Goal: Task Accomplishment & Management: Complete application form

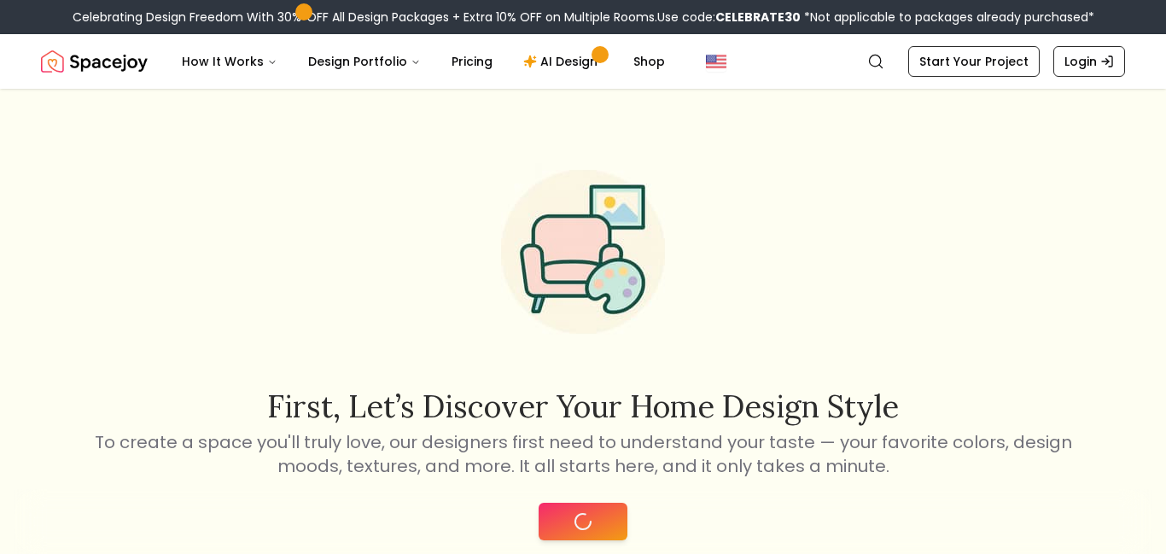
scroll to position [475, 0]
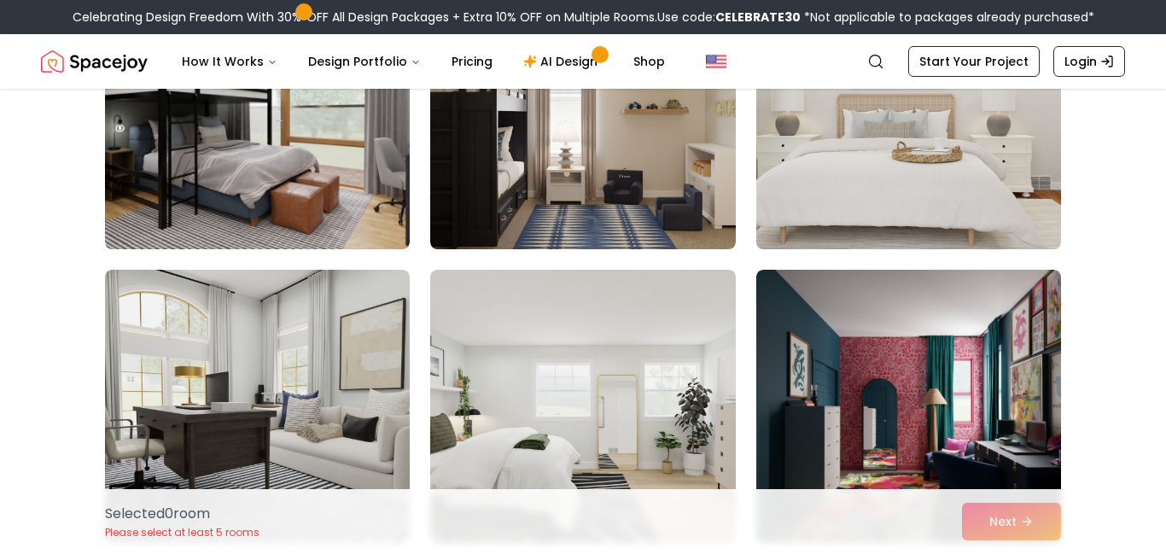
scroll to position [764, 0]
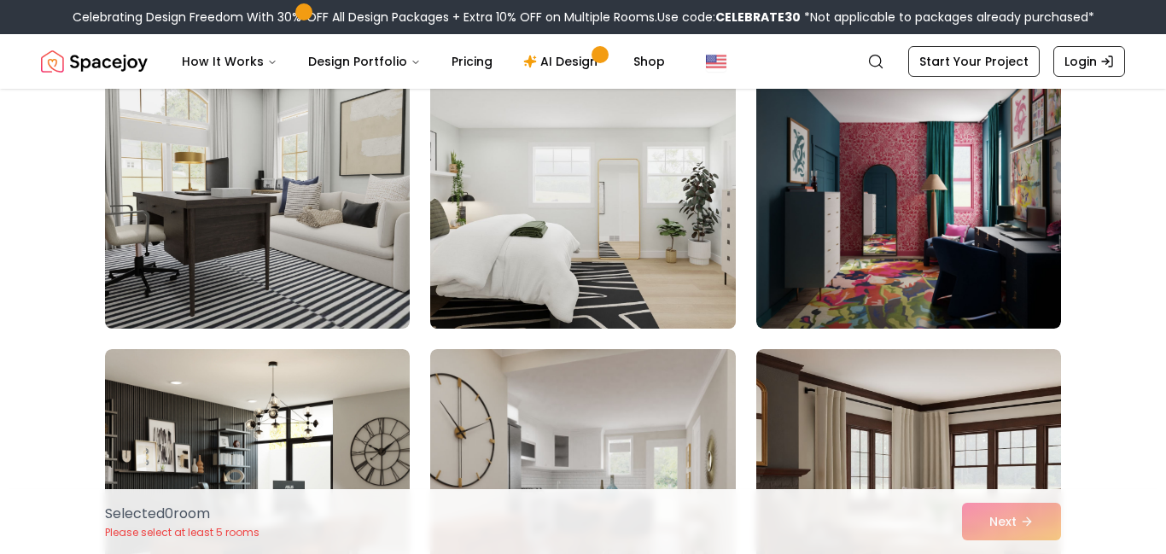
click at [610, 306] on img at bounding box center [583, 192] width 320 height 287
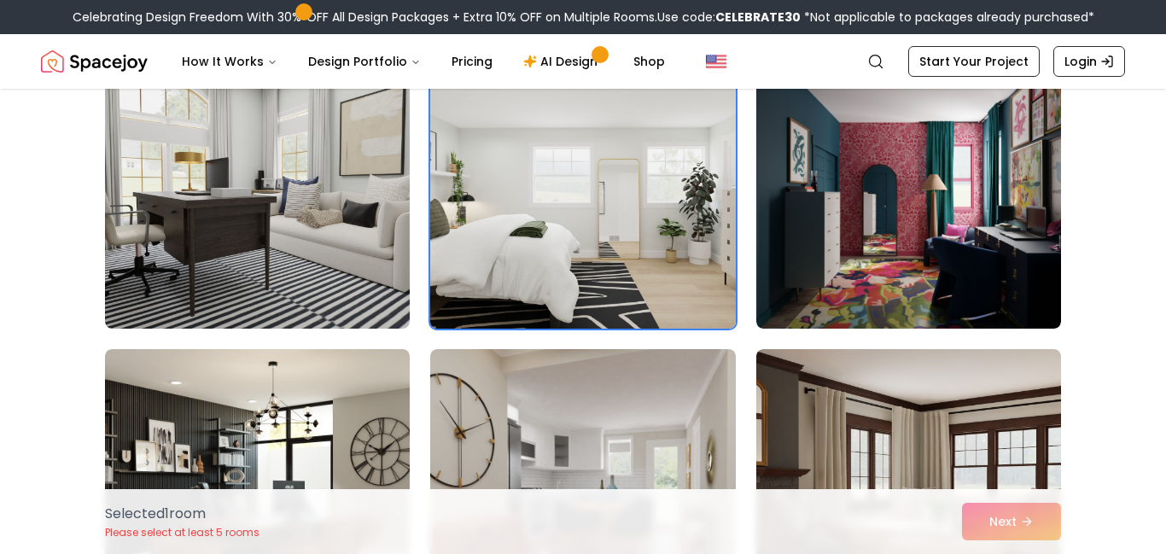
click at [610, 306] on img at bounding box center [583, 192] width 320 height 287
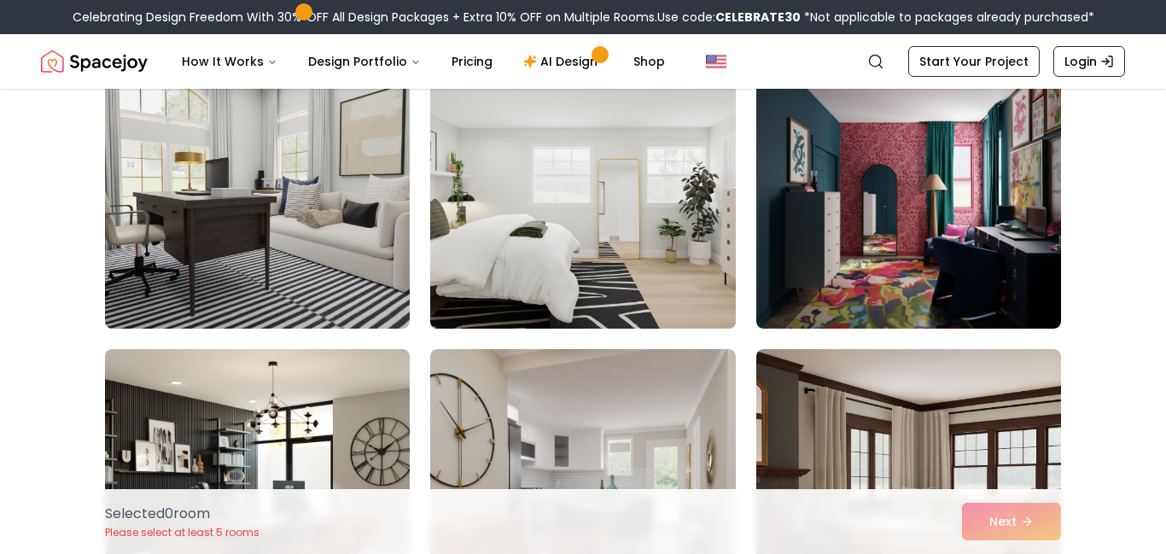
click at [637, 203] on img at bounding box center [583, 192] width 320 height 287
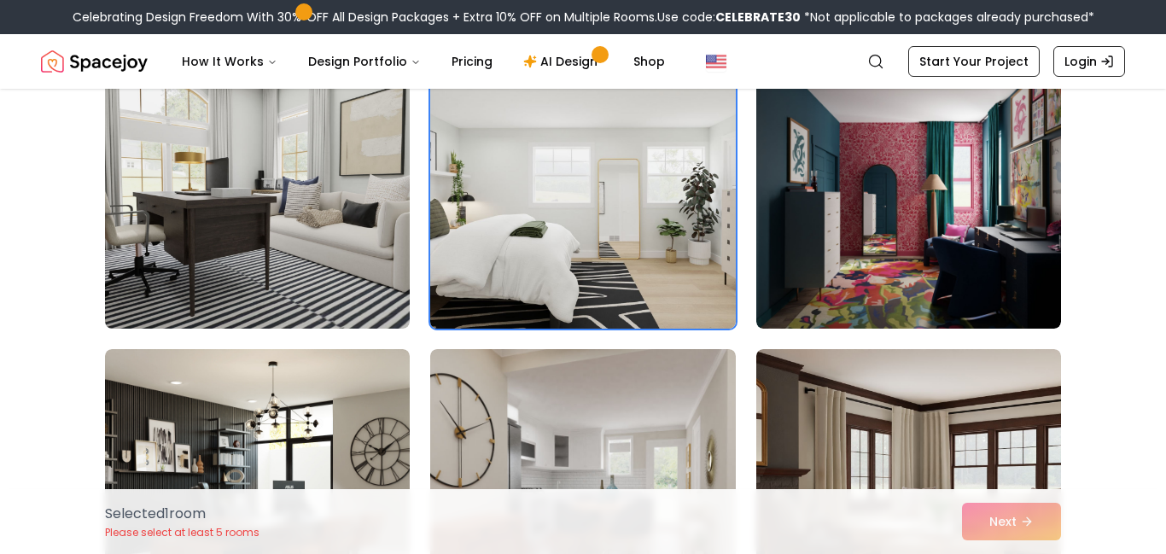
click at [637, 203] on img at bounding box center [583, 192] width 320 height 287
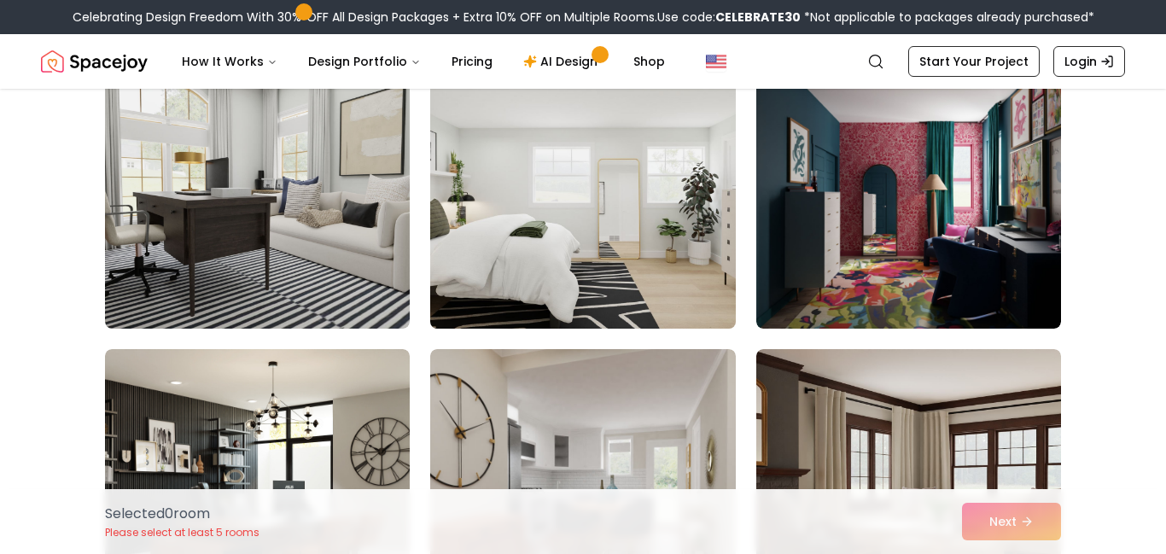
click at [693, 224] on img at bounding box center [583, 192] width 320 height 287
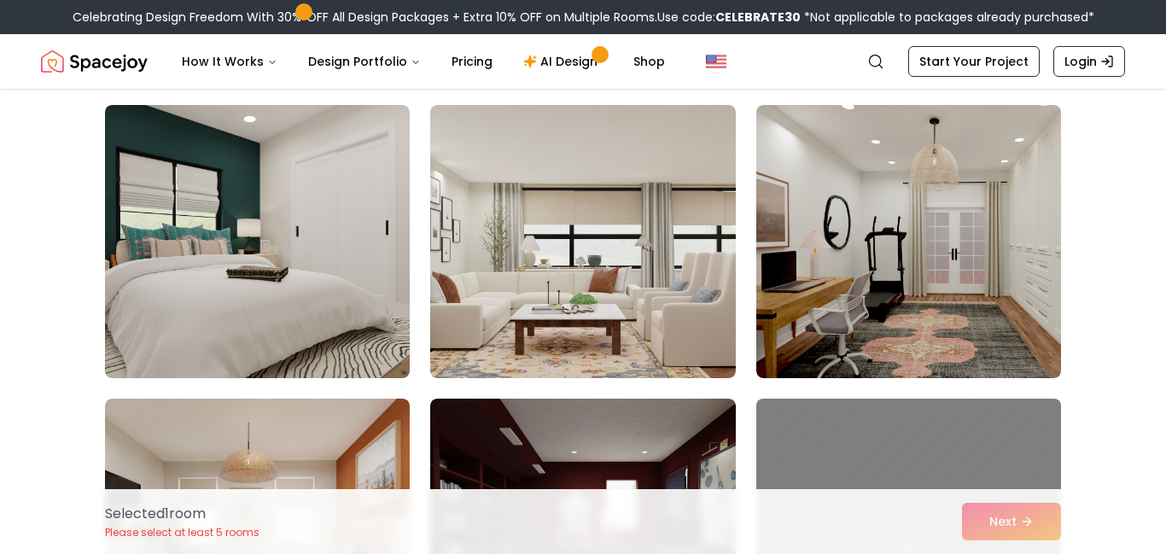
scroll to position [1599, 0]
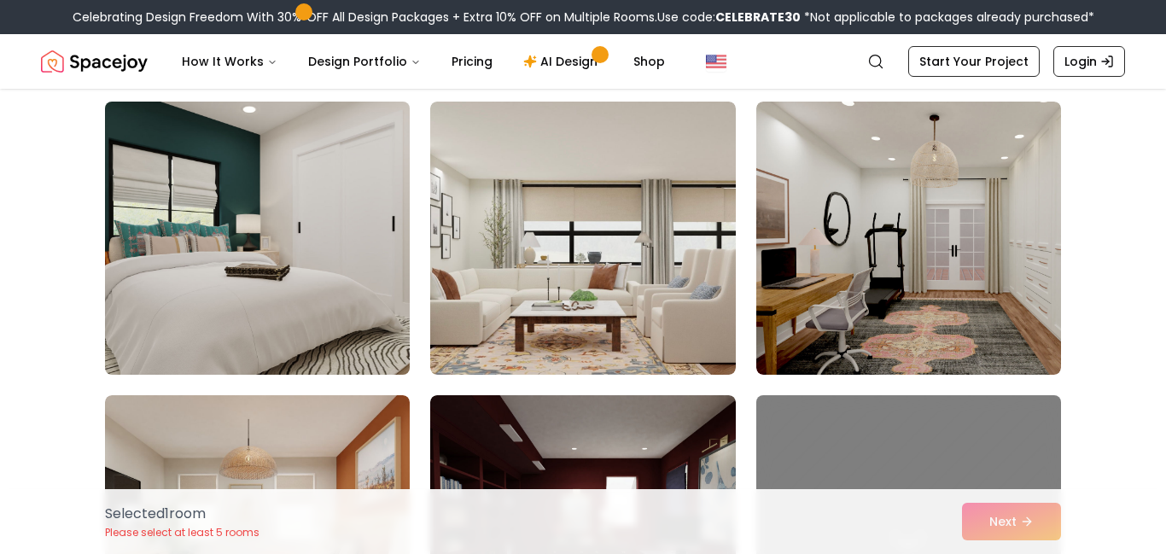
click at [283, 155] on img at bounding box center [257, 238] width 320 height 287
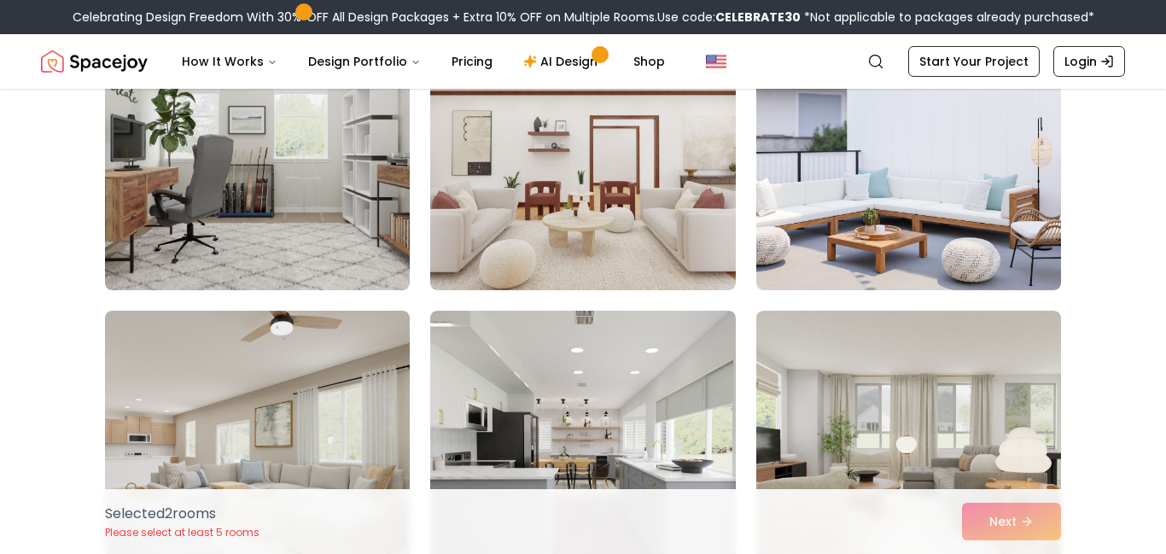
scroll to position [2273, 0]
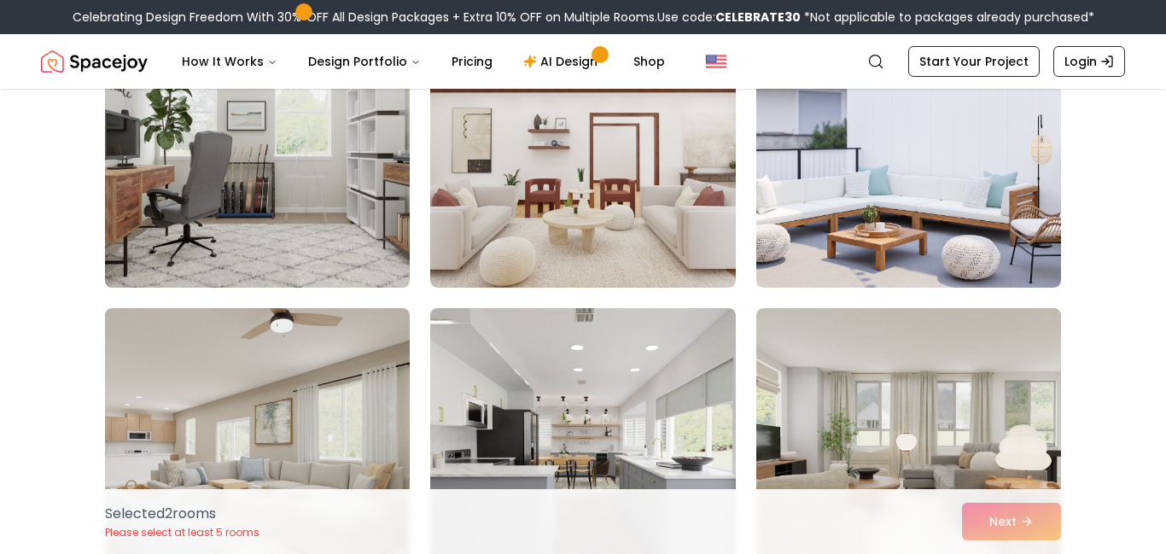
click at [155, 152] on img at bounding box center [257, 151] width 320 height 287
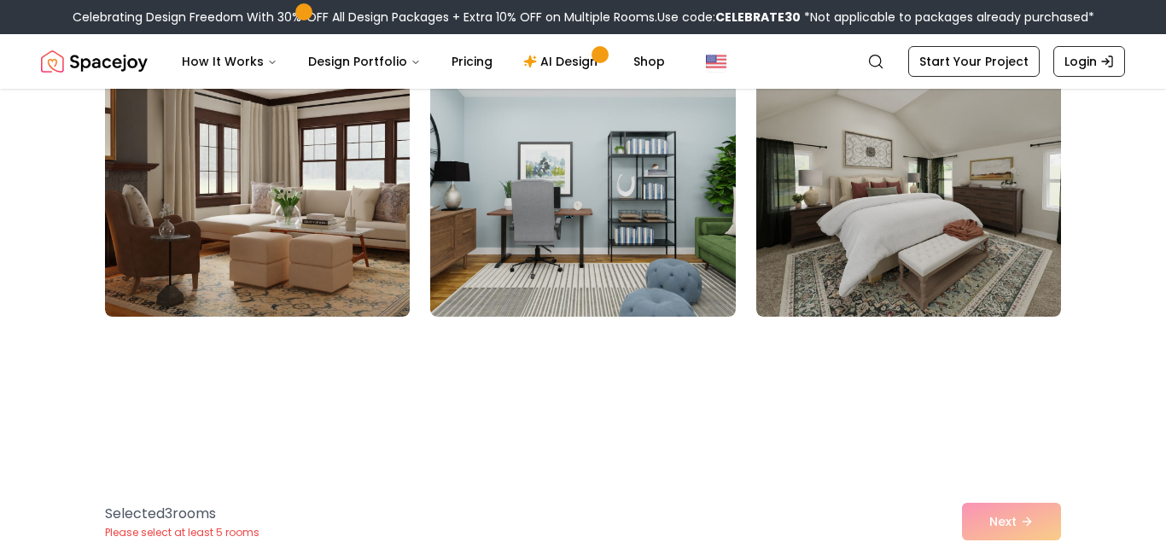
scroll to position [2836, 0]
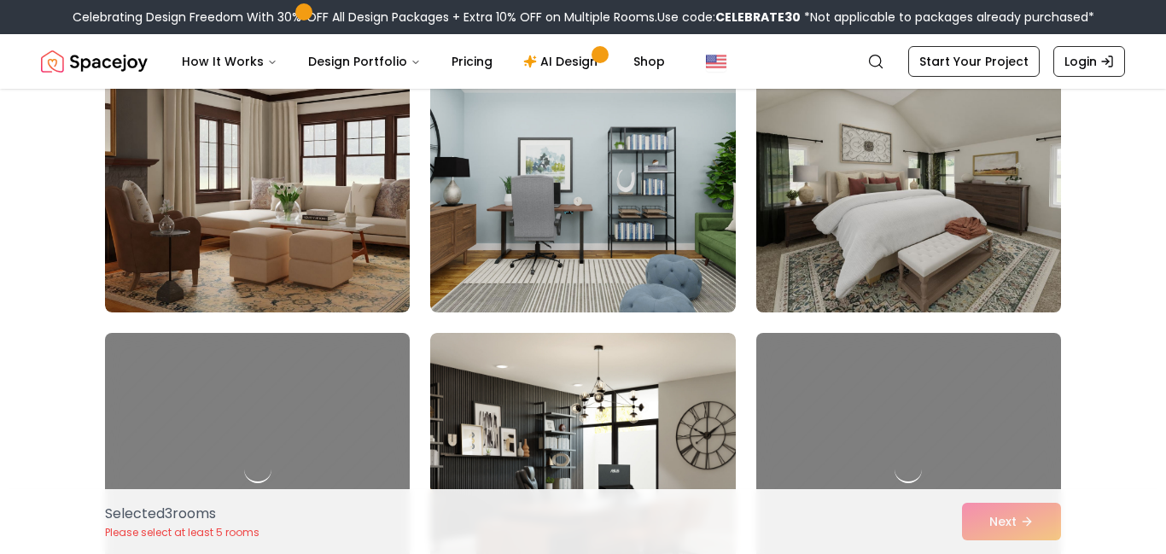
click at [931, 266] on img at bounding box center [909, 175] width 320 height 287
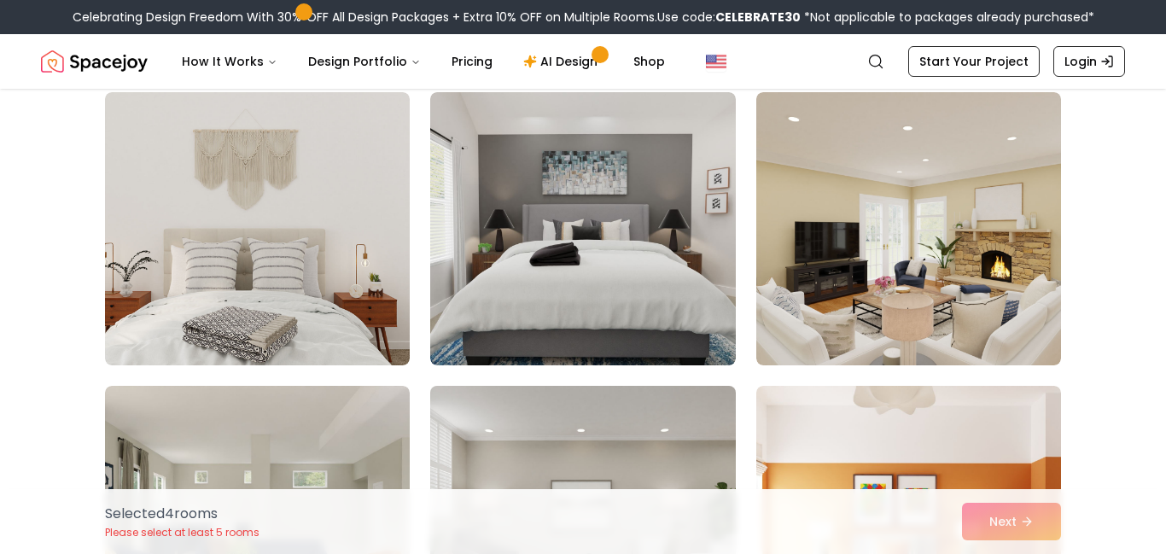
scroll to position [3950, 0]
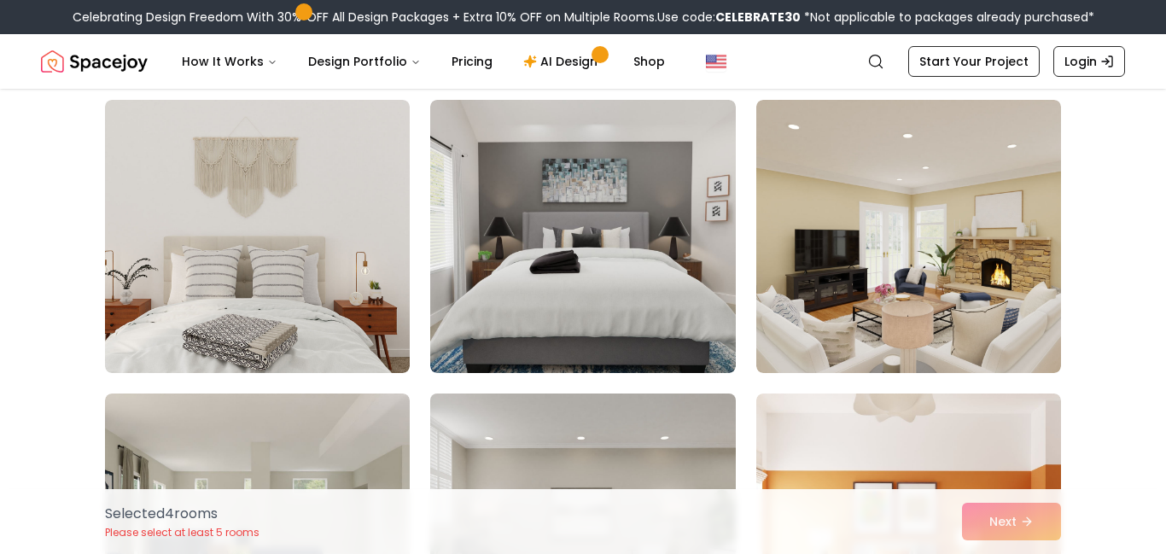
click at [657, 311] on img at bounding box center [582, 236] width 305 height 273
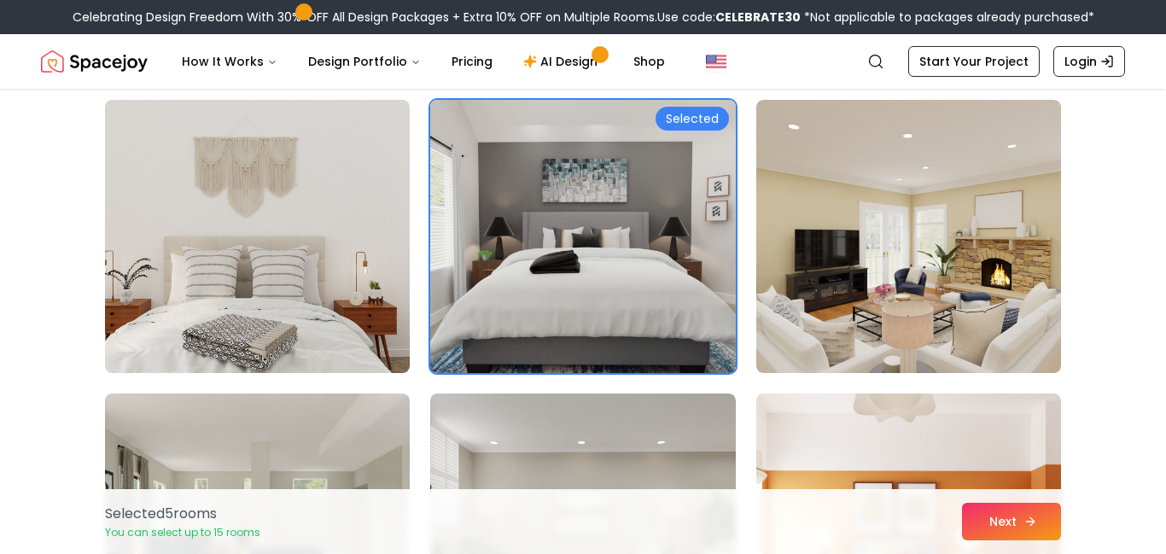
click at [1047, 520] on button "Next" at bounding box center [1011, 522] width 99 height 38
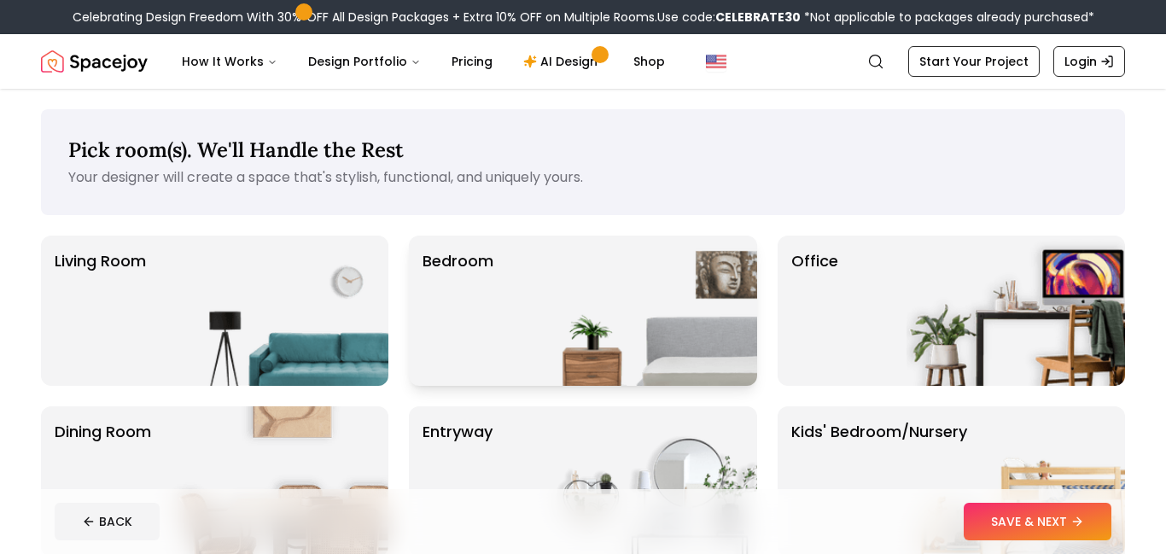
click at [619, 320] on img at bounding box center [648, 311] width 219 height 150
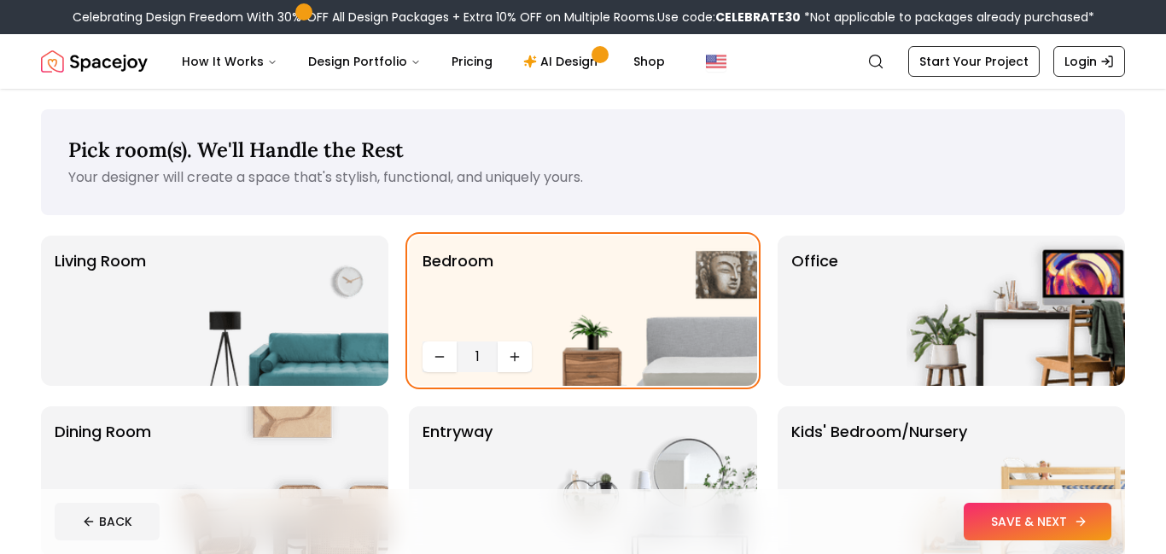
click at [1071, 503] on button "SAVE & NEXT" at bounding box center [1038, 522] width 148 height 38
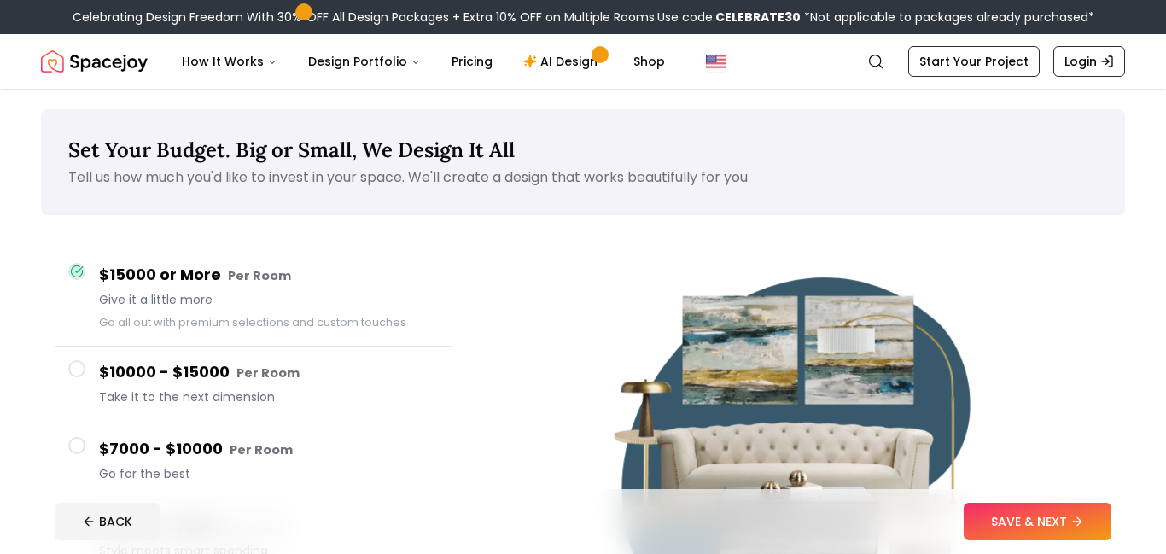
click at [1071, 503] on button "SAVE & NEXT" at bounding box center [1038, 522] width 148 height 38
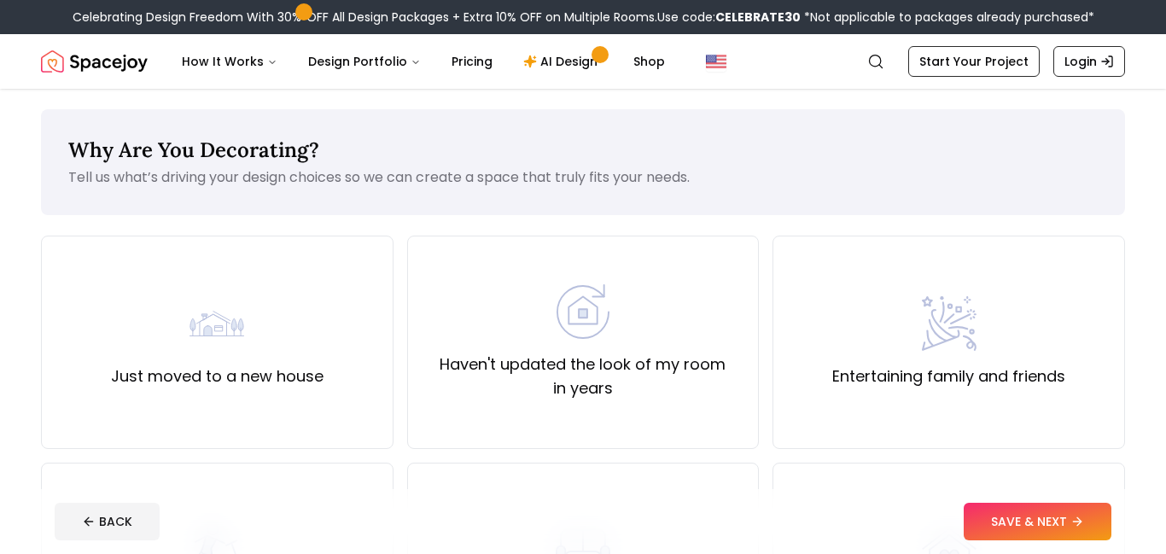
click at [1071, 503] on button "SAVE & NEXT" at bounding box center [1038, 522] width 148 height 38
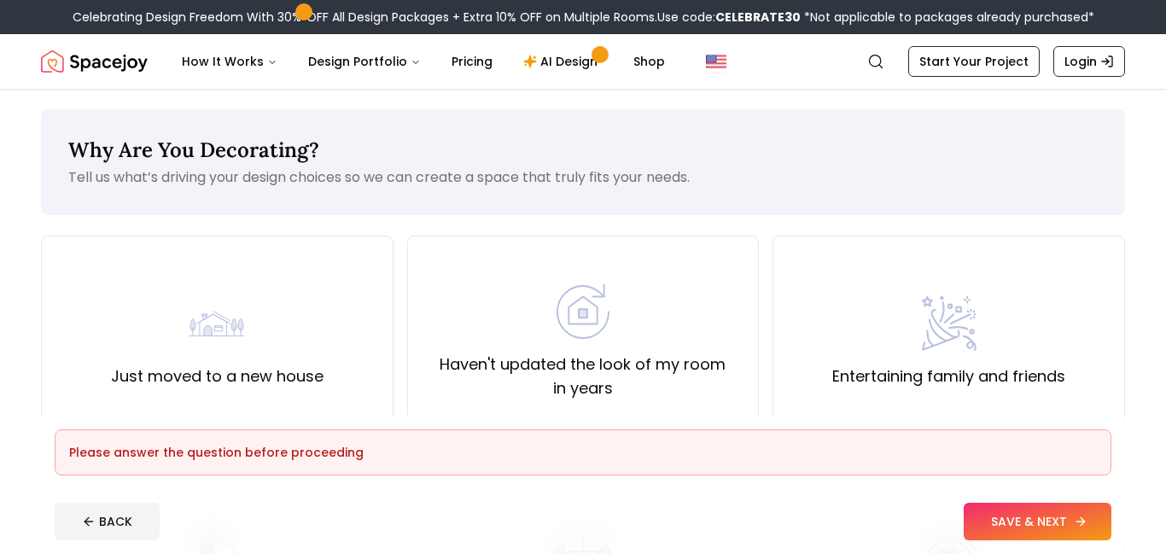
click at [1064, 523] on button "SAVE & NEXT" at bounding box center [1038, 522] width 148 height 38
click at [253, 320] on div "Just moved to a new house" at bounding box center [217, 342] width 213 height 92
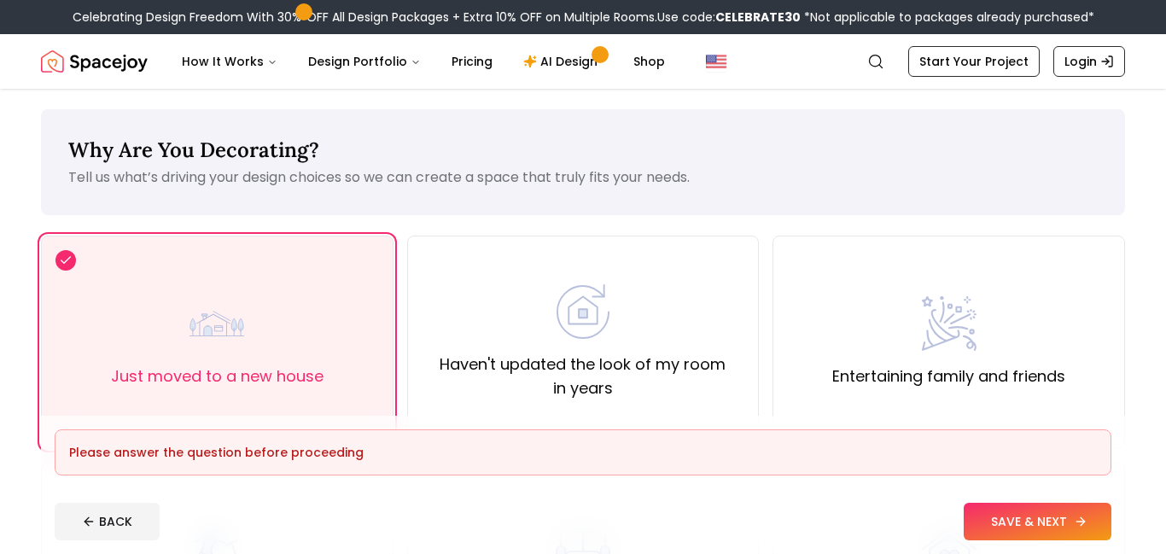
click at [989, 510] on button "SAVE & NEXT" at bounding box center [1038, 522] width 148 height 38
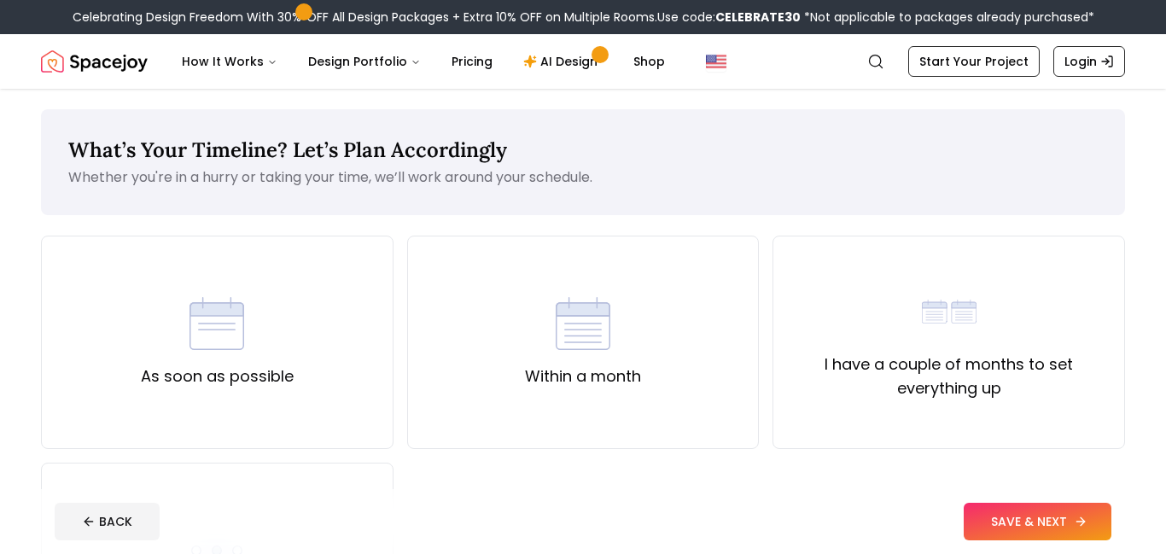
click at [989, 510] on button "SAVE & NEXT" at bounding box center [1038, 522] width 148 height 38
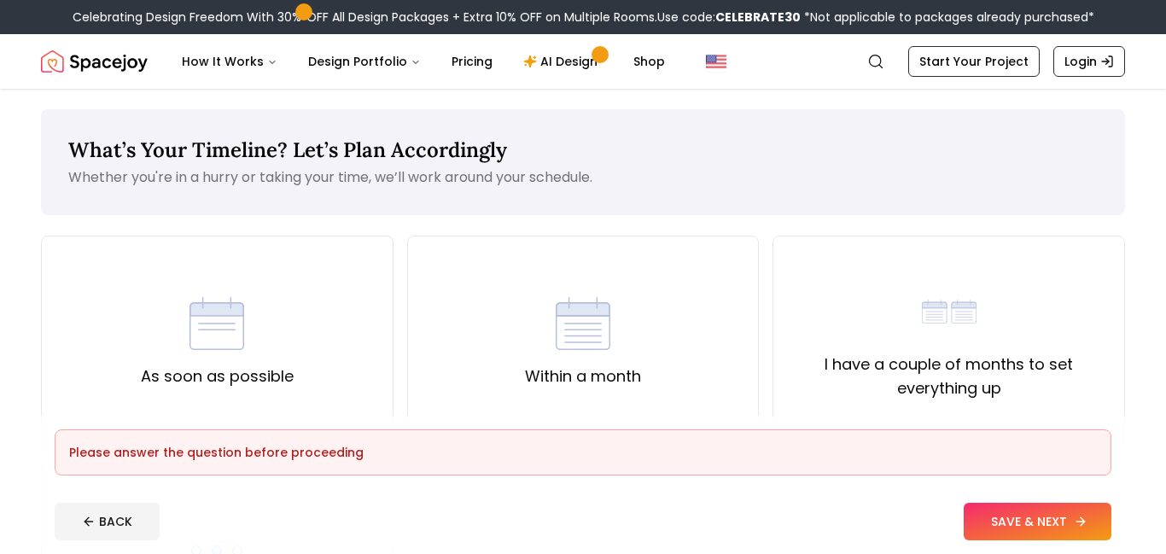
click at [1072, 528] on button "SAVE & NEXT" at bounding box center [1038, 522] width 148 height 38
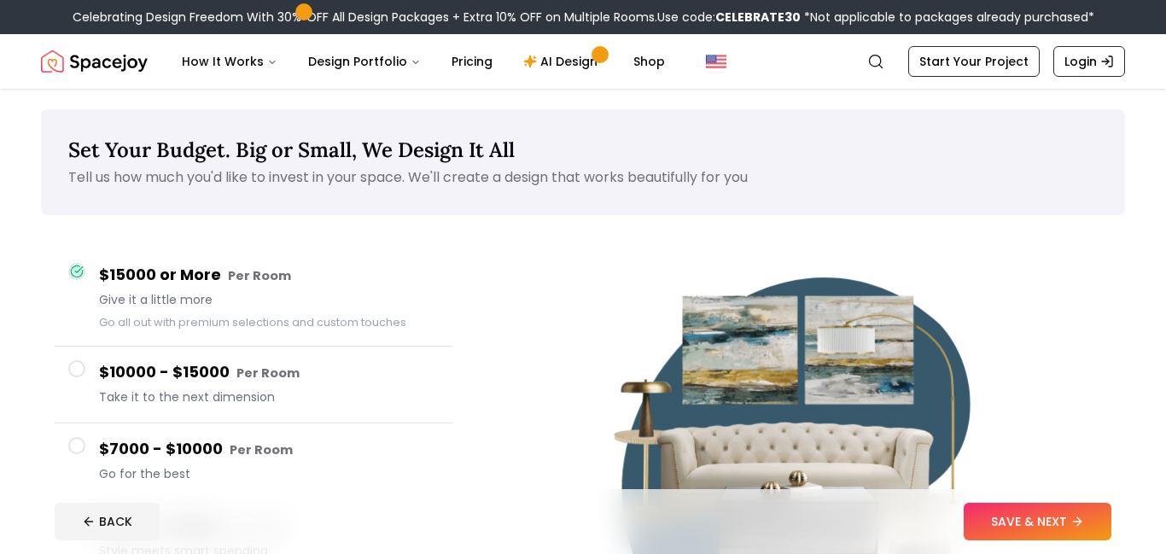
click at [262, 420] on button "$10000 - $15000 Per Room Take it to the next dimension" at bounding box center [254, 385] width 398 height 77
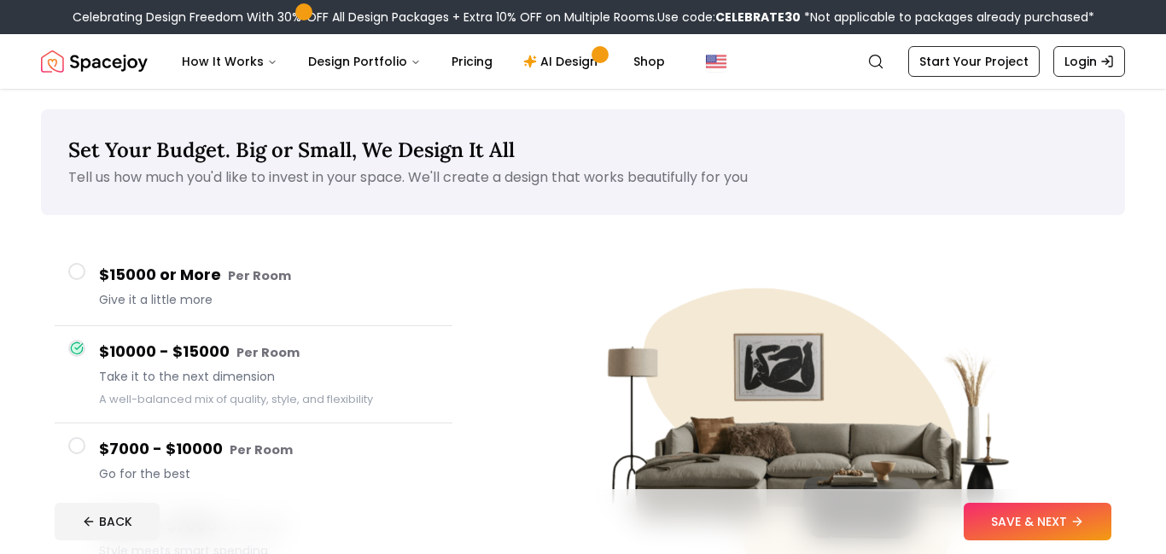
click at [257, 435] on button "$7000 - $10000 Per Room Go for the best" at bounding box center [254, 461] width 398 height 77
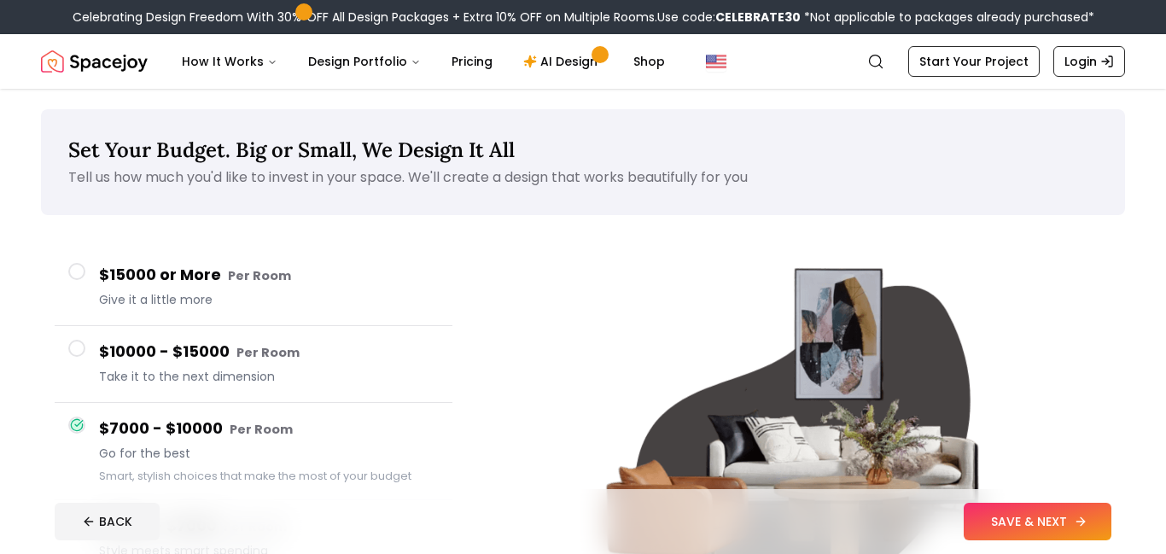
click at [1030, 534] on button "SAVE & NEXT" at bounding box center [1038, 522] width 148 height 38
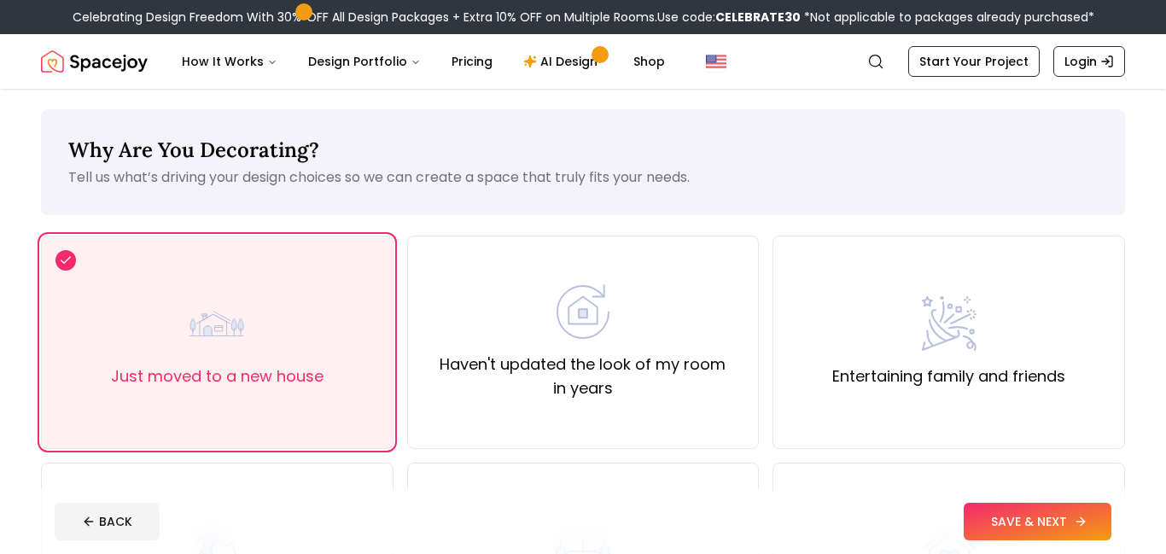
click at [1025, 513] on button "SAVE & NEXT" at bounding box center [1038, 522] width 148 height 38
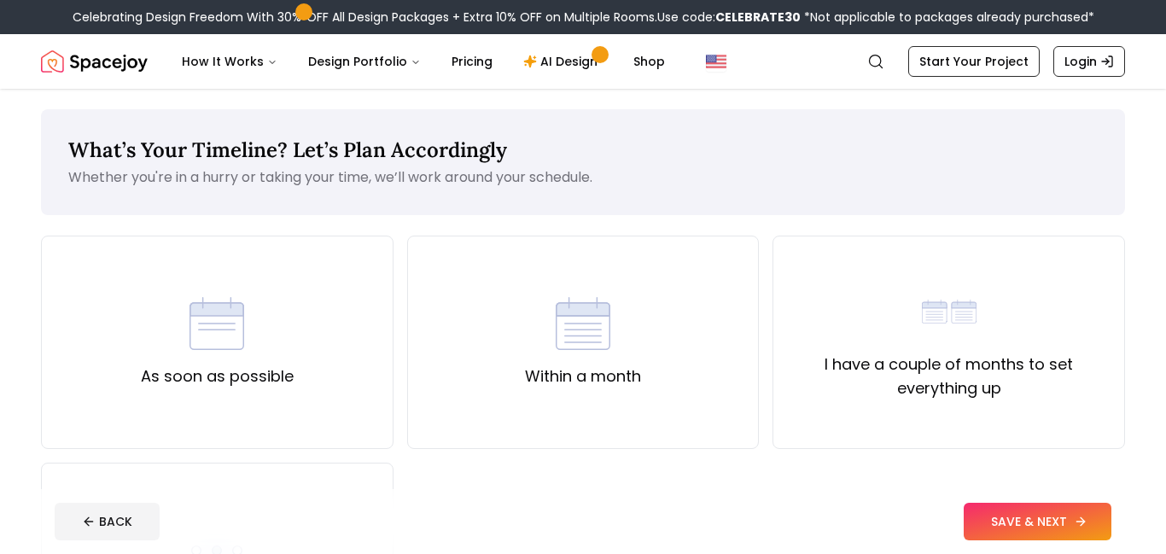
click at [1025, 513] on button "SAVE & NEXT" at bounding box center [1038, 522] width 148 height 38
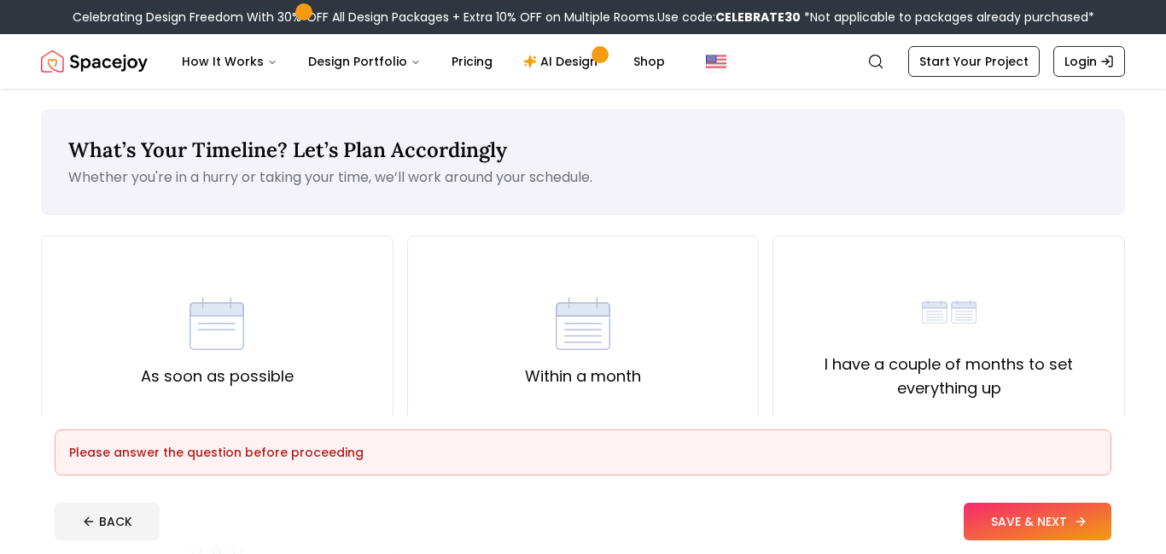
click at [1013, 520] on button "SAVE & NEXT" at bounding box center [1038, 522] width 148 height 38
click at [1045, 531] on button "SAVE & NEXT" at bounding box center [1038, 522] width 148 height 38
